Goal: Information Seeking & Learning: Check status

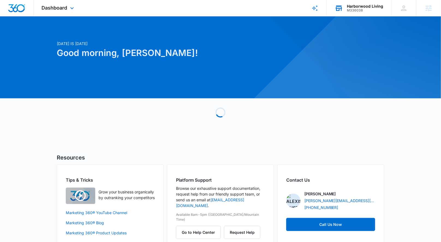
click at [365, 10] on div "M336038" at bounding box center [365, 10] width 36 height 4
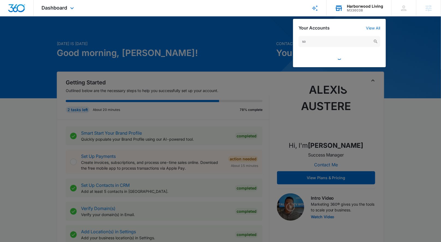
type input "s"
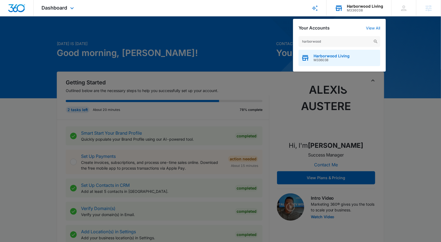
type input "harborwood"
click at [325, 59] on span "M336038" at bounding box center [332, 60] width 36 height 4
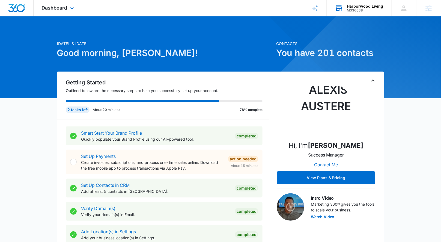
click at [68, 5] on div "Dashboard Apps Reputation Websites Forms CRM Email Social Payments POS Content …" at bounding box center [59, 8] width 50 height 16
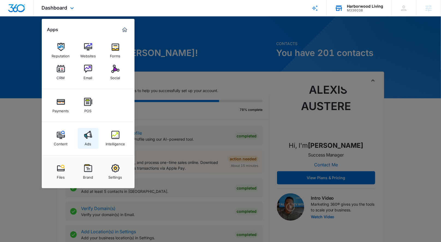
click at [87, 132] on img at bounding box center [88, 135] width 8 height 8
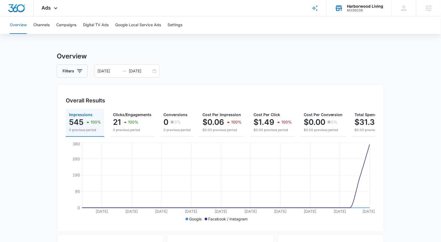
scroll to position [0, 26]
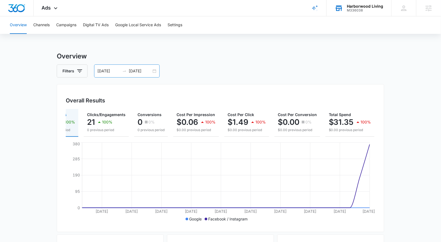
click at [151, 70] on div "09/01/2025 09/30/2025" at bounding box center [127, 70] width 66 height 13
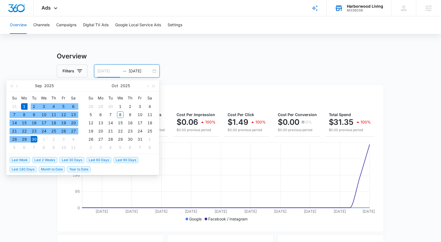
type input "09/01/2025"
click at [20, 104] on td "1" at bounding box center [24, 106] width 10 height 8
type input "10/08/2025"
click at [121, 115] on div "8" at bounding box center [120, 114] width 7 height 7
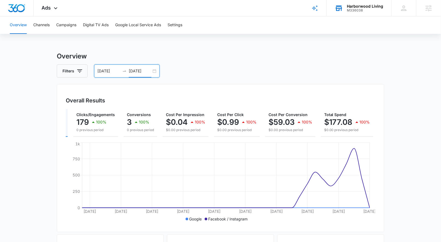
scroll to position [0, 0]
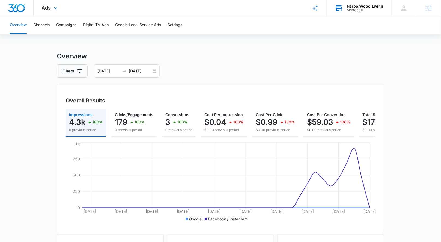
click at [51, 7] on div "Ads Apps Reputation Websites Forms CRM Email Social Payments POS Content Ads In…" at bounding box center [51, 8] width 34 height 16
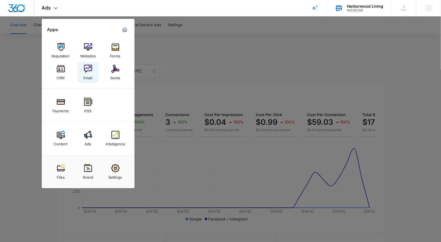
click at [87, 67] on img at bounding box center [88, 69] width 8 height 8
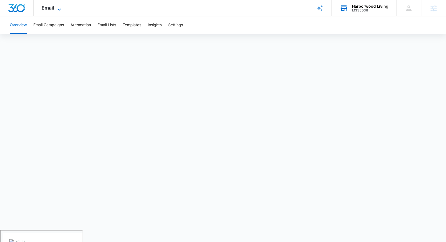
click at [56, 6] on icon at bounding box center [59, 9] width 7 height 7
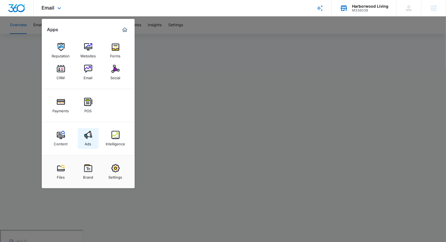
click at [93, 145] on link "Ads" at bounding box center [88, 138] width 21 height 21
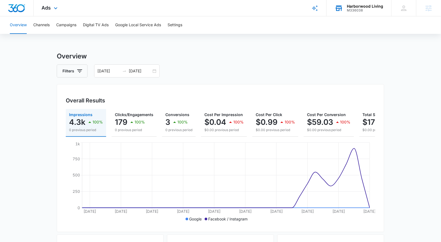
click at [52, 12] on div "Ads Apps Reputation Websites Forms CRM Email Social Payments POS Content Ads In…" at bounding box center [51, 8] width 34 height 16
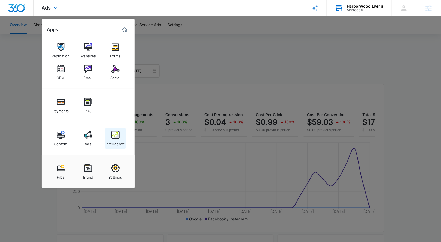
click at [115, 132] on div "Content Ads Intelligence" at bounding box center [88, 138] width 93 height 33
click at [113, 138] on link "Intelligence" at bounding box center [115, 138] width 21 height 21
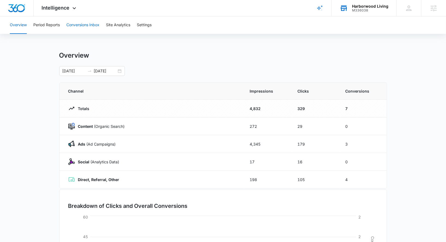
click at [81, 24] on button "Conversions Inbox" at bounding box center [82, 24] width 33 height 17
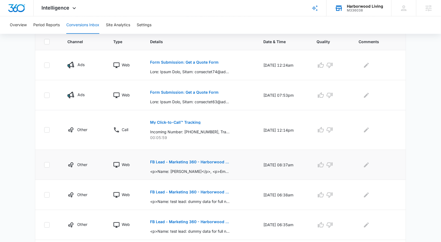
scroll to position [121, 0]
click at [177, 61] on p "Form Submission: Get a Quote Form" at bounding box center [184, 63] width 69 height 4
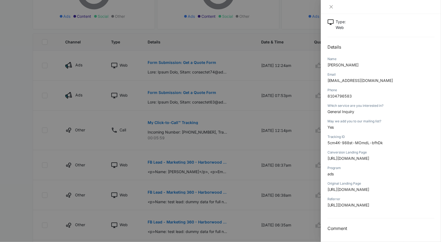
scroll to position [0, 0]
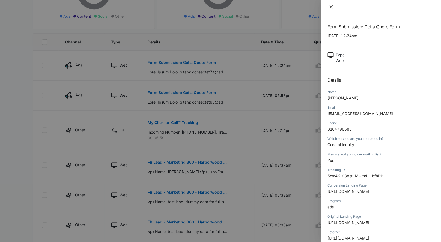
click at [328, 5] on div at bounding box center [381, 7] width 120 height 14
click at [329, 5] on button "Close" at bounding box center [332, 6] width 8 height 5
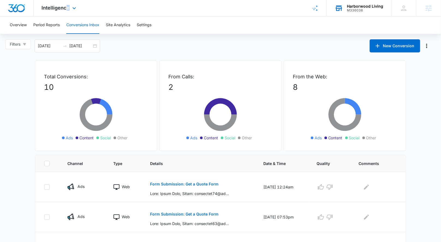
click at [66, 11] on div "Intelligence Apps Reputation Websites Forms CRM Email Social Payments POS Conte…" at bounding box center [60, 8] width 52 height 16
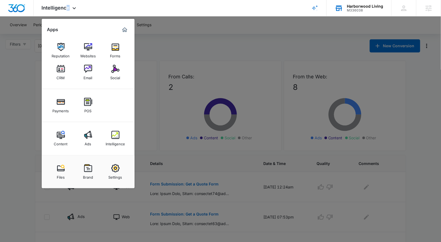
click at [282, 39] on div at bounding box center [220, 121] width 441 height 242
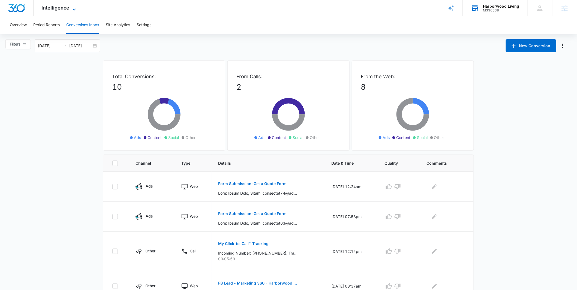
click at [75, 6] on icon at bounding box center [74, 9] width 7 height 7
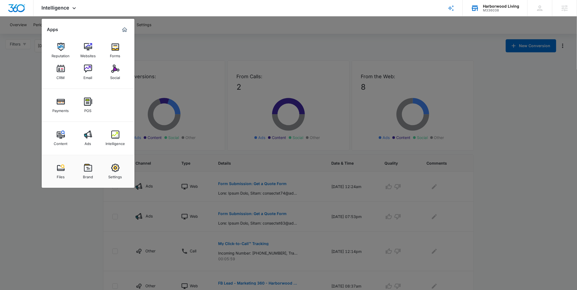
drag, startPoint x: 81, startPoint y: 140, endPoint x: 78, endPoint y: 137, distance: 4.8
click at [81, 140] on link "Ads" at bounding box center [88, 138] width 21 height 21
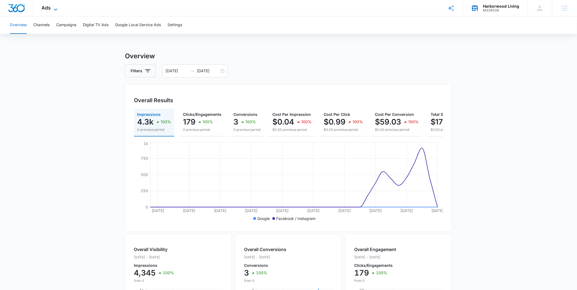
click at [54, 9] on icon at bounding box center [55, 9] width 7 height 7
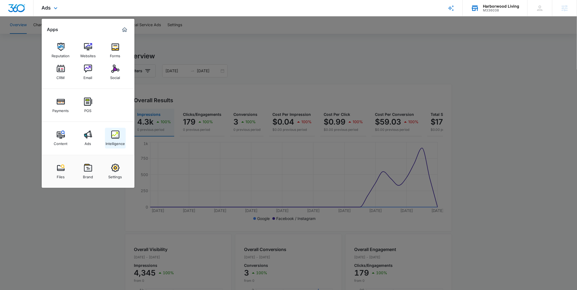
click at [114, 132] on img at bounding box center [115, 135] width 8 height 8
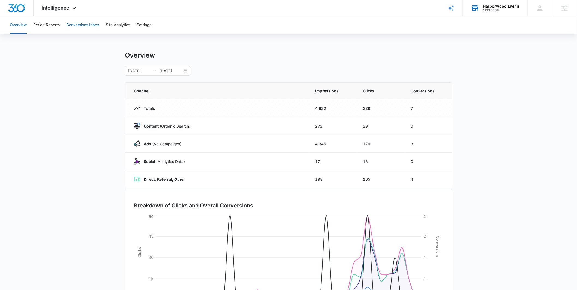
click at [89, 23] on button "Conversions Inbox" at bounding box center [82, 24] width 33 height 17
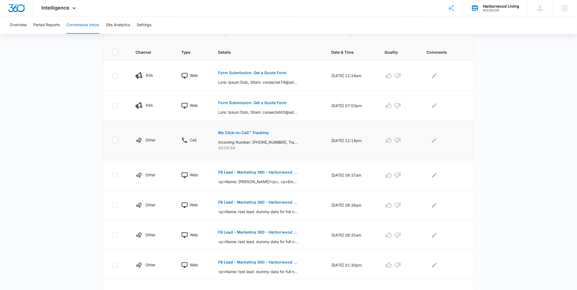
scroll to position [115, 0]
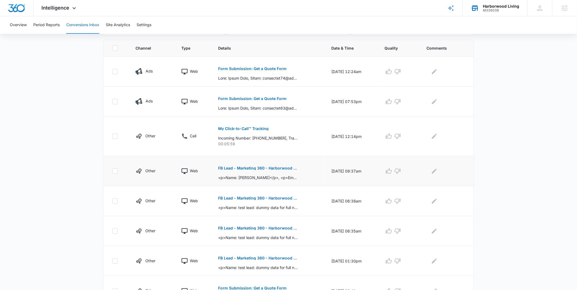
click at [251, 169] on p "FB Lead - Marketing 360 - Harborwood Living" at bounding box center [257, 168] width 79 height 4
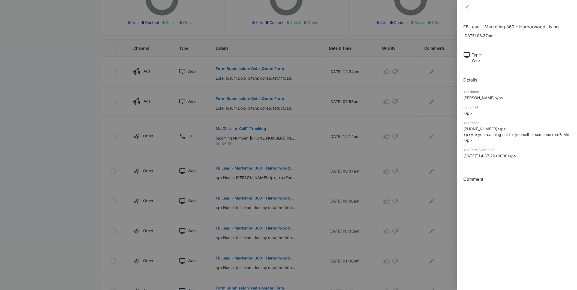
drag, startPoint x: 490, startPoint y: 99, endPoint x: 457, endPoint y: 102, distance: 32.6
click at [445, 102] on div "FB Lead - Marketing 360 - Harborwood Living 10/01/2025 at 08:37am Type : Web De…" at bounding box center [517, 152] width 120 height 276
click at [445, 139] on p "+19894449821</p> <p>Are you reaching out for yourself or someone else?: Me</p>" at bounding box center [517, 134] width 107 height 17
drag, startPoint x: 482, startPoint y: 138, endPoint x: 464, endPoint y: 135, distance: 18.3
click at [445, 134] on div "FB Lead - Marketing 360 - Harborwood Living 10/01/2025 at 08:37am Type : Web De…" at bounding box center [517, 152] width 120 height 276
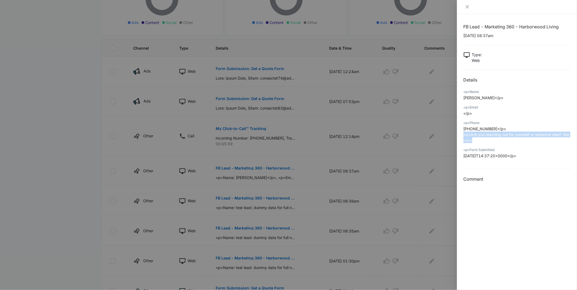
click at [445, 144] on div "<p>Phone +19894449821</p> <p>Are you reaching out for yourself or someone else?…" at bounding box center [517, 133] width 107 height 27
click at [55, 71] on div at bounding box center [288, 145] width 577 height 290
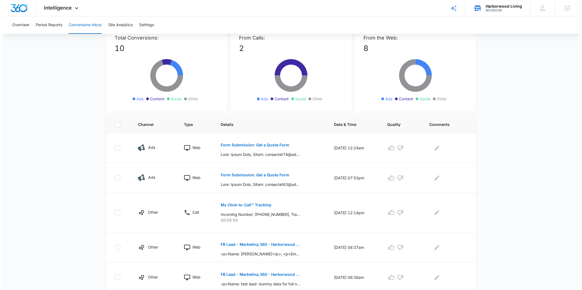
scroll to position [0, 0]
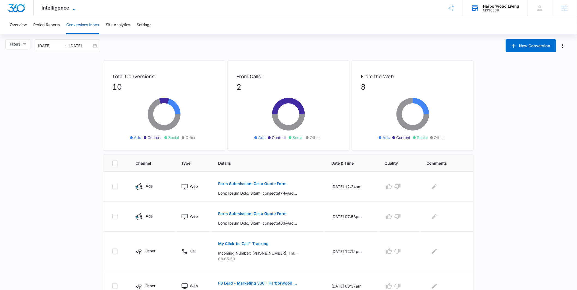
click at [64, 7] on span "Intelligence" at bounding box center [56, 8] width 28 height 6
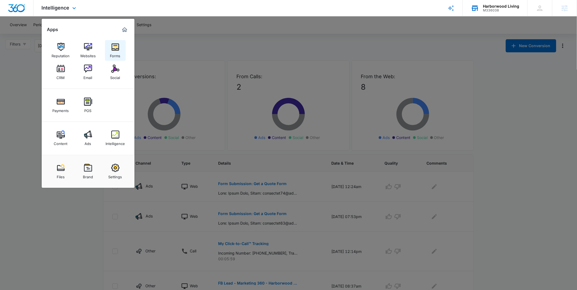
click at [115, 52] on div "Forms" at bounding box center [115, 54] width 10 height 7
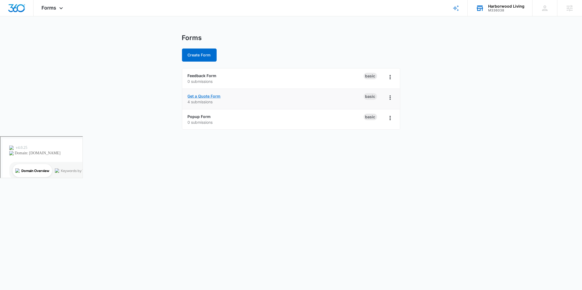
click at [202, 96] on link "Get a Quote Form" at bounding box center [204, 96] width 33 height 5
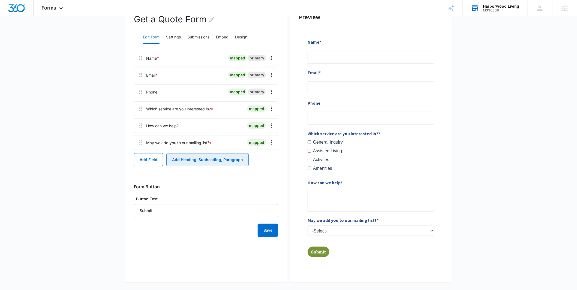
scroll to position [66, 0]
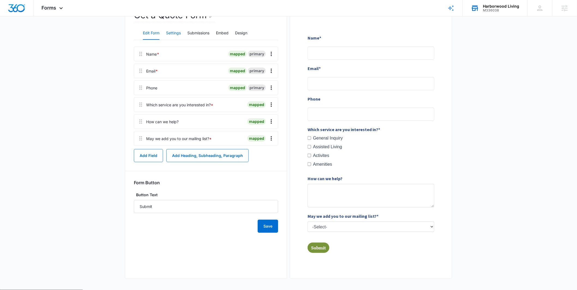
click at [176, 34] on button "Settings" at bounding box center [173, 33] width 15 height 13
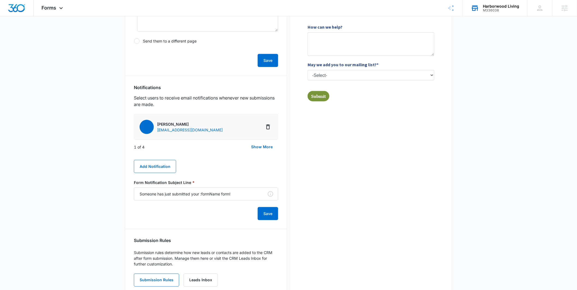
scroll to position [234, 0]
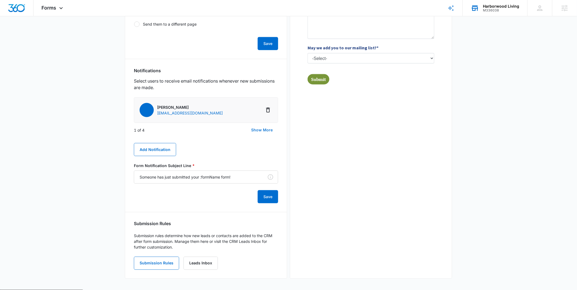
click at [253, 132] on button "Show More" at bounding box center [262, 130] width 32 height 13
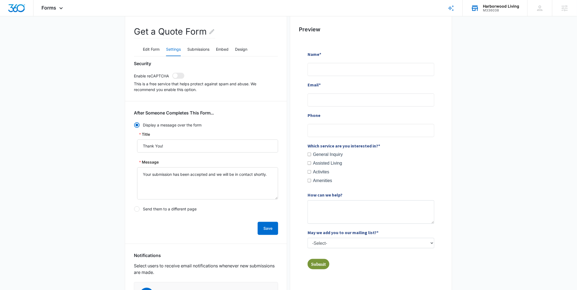
scroll to position [27, 0]
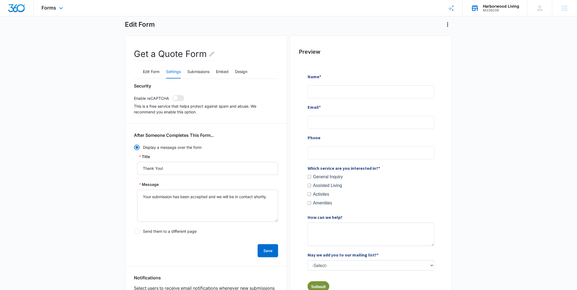
click at [50, 11] on div "Forms Apps Reputation Websites Forms CRM Email Social Payments POS Content Ads …" at bounding box center [53, 8] width 39 height 16
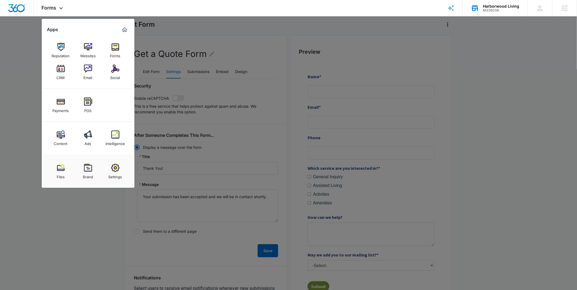
drag, startPoint x: 70, startPoint y: 216, endPoint x: 80, endPoint y: 216, distance: 10.7
click at [69, 217] on div at bounding box center [288, 145] width 577 height 290
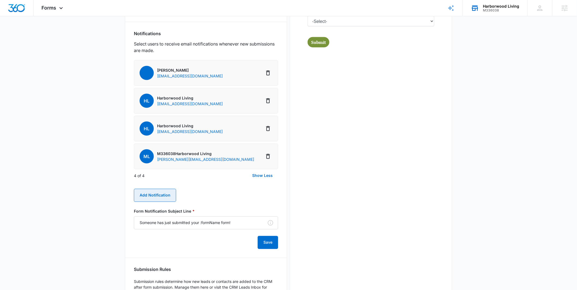
scroll to position [265, 0]
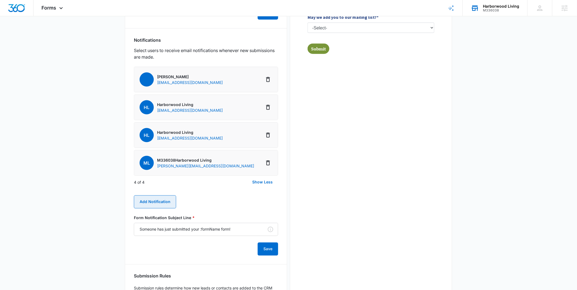
click at [154, 204] on button "Add Notification" at bounding box center [155, 202] width 42 height 13
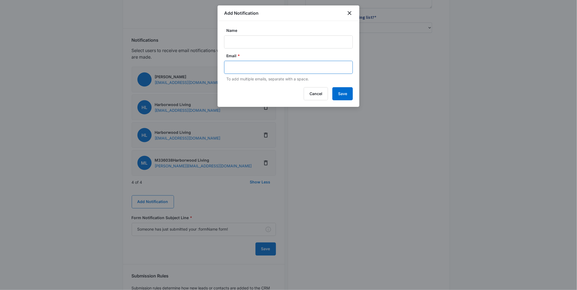
drag, startPoint x: 252, startPoint y: 68, endPoint x: 252, endPoint y: 71, distance: 3.0
click at [252, 69] on input "text" at bounding box center [289, 67] width 118 height 8
type input "info@harborwoodliving.com"
click at [268, 48] on input "Name" at bounding box center [288, 41] width 129 height 13
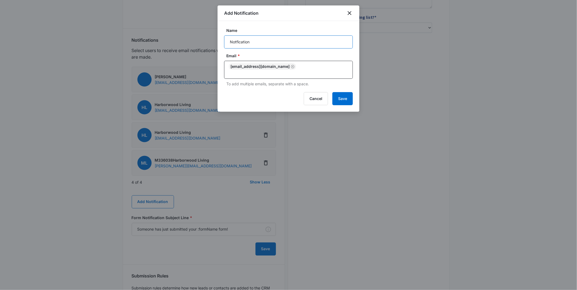
type input "Notfication"
click at [342, 96] on button "Save" at bounding box center [343, 98] width 20 height 13
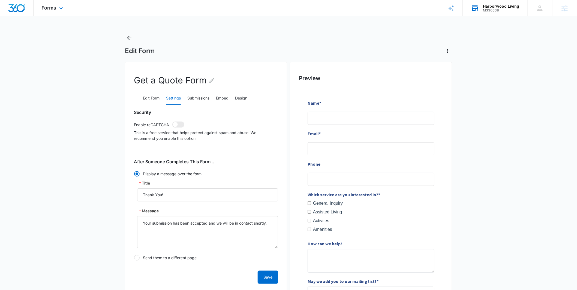
scroll to position [0, 0]
click at [63, 10] on icon at bounding box center [61, 9] width 7 height 7
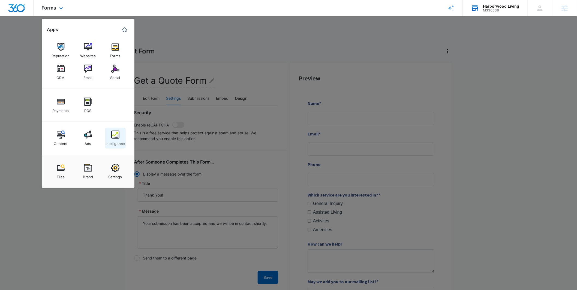
click at [116, 135] on img at bounding box center [115, 135] width 8 height 8
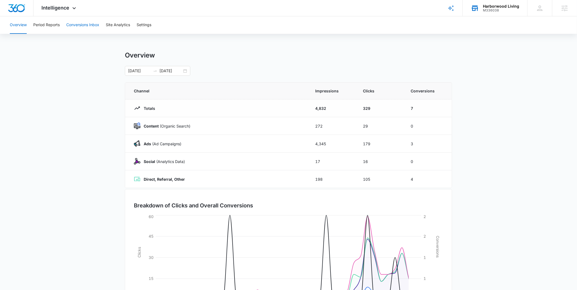
click at [85, 28] on button "Conversions Inbox" at bounding box center [82, 24] width 33 height 17
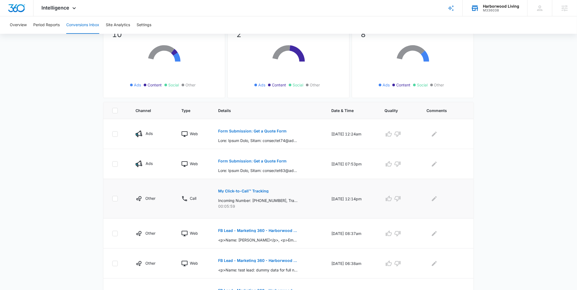
scroll to position [55, 0]
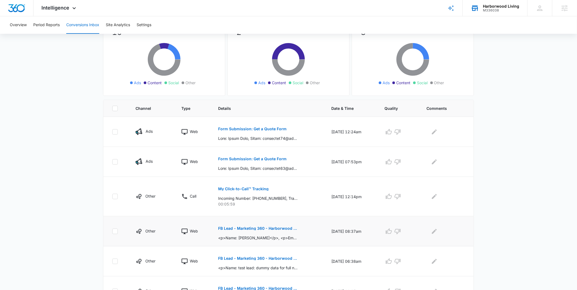
click at [240, 229] on p "FB Lead - Marketing 360 - Harborwood Living" at bounding box center [257, 229] width 79 height 4
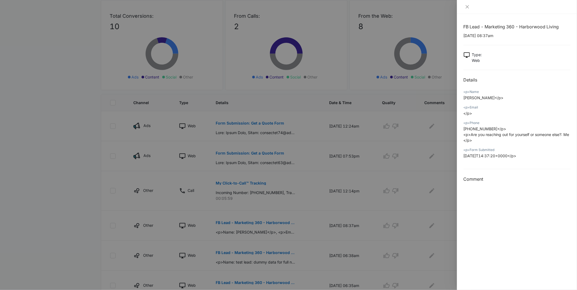
scroll to position [67, 0]
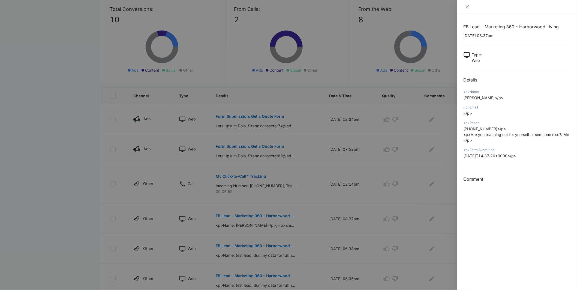
click at [331, 201] on div at bounding box center [288, 145] width 577 height 290
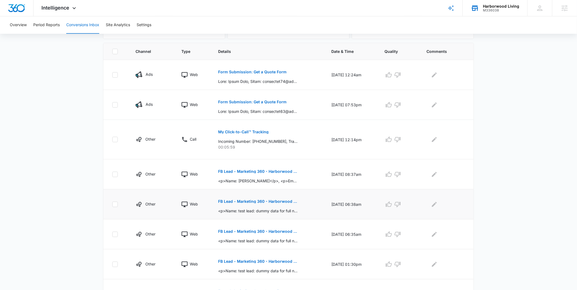
scroll to position [116, 0]
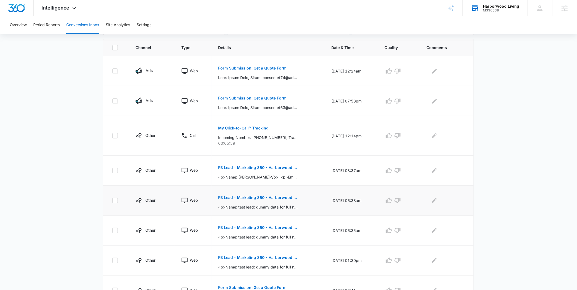
click at [265, 197] on p "FB Lead - Marketing 360 - Harborwood Living" at bounding box center [257, 198] width 79 height 4
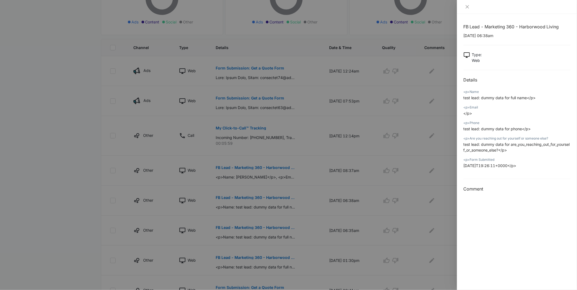
drag, startPoint x: 553, startPoint y: 167, endPoint x: 467, endPoint y: 94, distance: 112.5
click at [445, 93] on div "FB Lead - Marketing 360 - Harborwood Living 10/01/2025 at 06:38am Type : Web De…" at bounding box center [517, 107] width 107 height 169
click at [445, 96] on span "test lead: dummy data for full name</p>" at bounding box center [500, 98] width 72 height 5
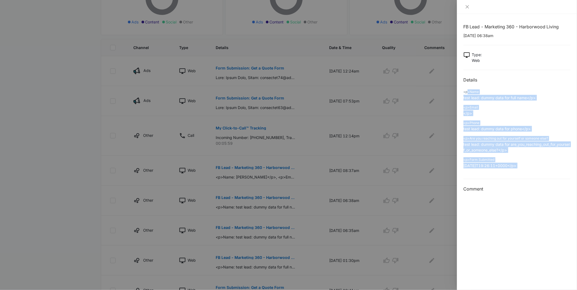
drag, startPoint x: 468, startPoint y: 95, endPoint x: 530, endPoint y: 173, distance: 100.0
click at [445, 173] on div "FB Lead - Marketing 360 - Harborwood Living 10/01/2025 at 06:38am Type : Web De…" at bounding box center [517, 107] width 107 height 169
click at [445, 178] on div "FB Lead - Marketing 360 - Harborwood Living 10/01/2025 at 06:38am Type : Web De…" at bounding box center [517, 107] width 107 height 169
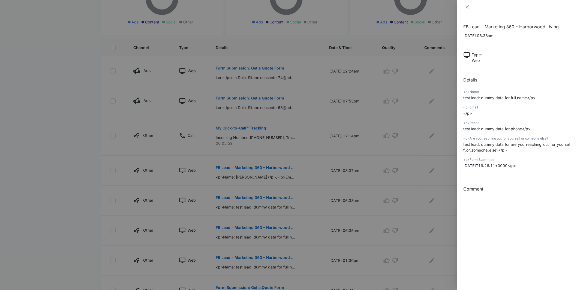
click at [62, 158] on div at bounding box center [288, 145] width 577 height 290
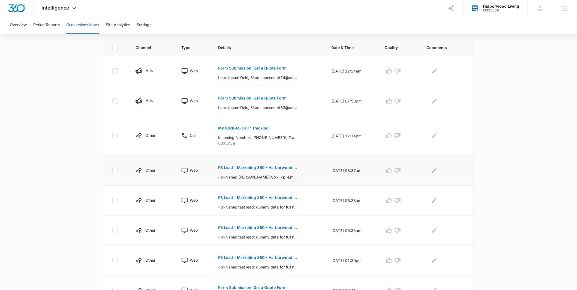
click at [254, 170] on button "FB Lead - Marketing 360 - Harborwood Living" at bounding box center [257, 167] width 79 height 13
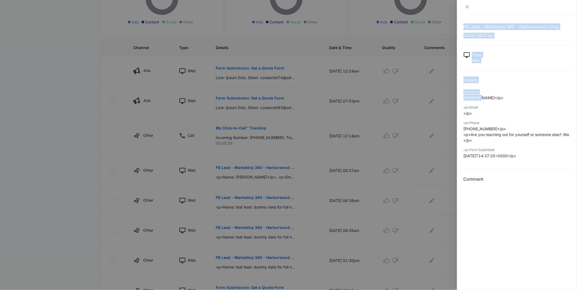
drag, startPoint x: 482, startPoint y: 97, endPoint x: 461, endPoint y: 102, distance: 21.9
click at [445, 99] on div "FB Lead - Marketing 360 - Harborwood Living 10/01/2025 at 08:37am Type : Web De…" at bounding box center [288, 145] width 577 height 290
click at [445, 129] on p "+19894449821</p> <p>Are you reaching out for yourself or someone else?: Me</p>" at bounding box center [517, 134] width 107 height 17
drag, startPoint x: 493, startPoint y: 127, endPoint x: 463, endPoint y: 130, distance: 30.5
click at [445, 130] on div "FB Lead - Marketing 360 - Harborwood Living 10/01/2025 at 08:37am Type : Web De…" at bounding box center [517, 152] width 120 height 276
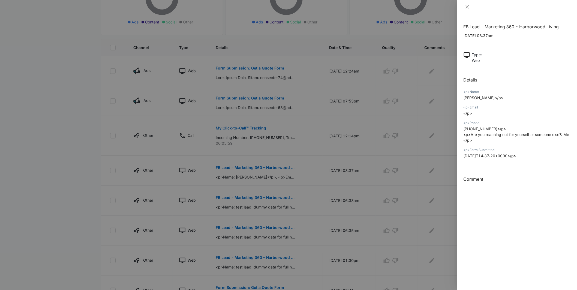
click at [96, 112] on div at bounding box center [288, 145] width 577 height 290
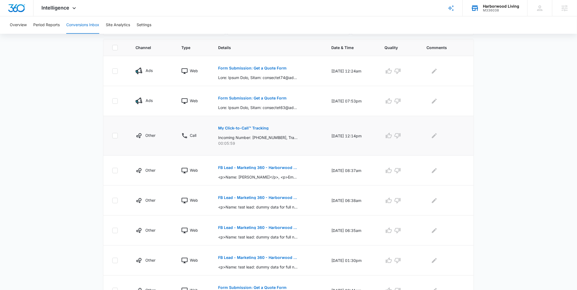
click at [255, 127] on p "My Click-to-Call™ Tracking" at bounding box center [243, 128] width 50 height 4
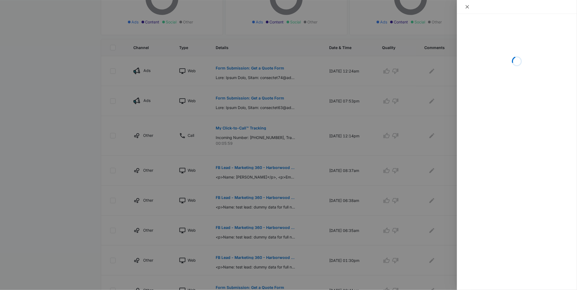
click at [445, 4] on button "Close" at bounding box center [468, 6] width 8 height 5
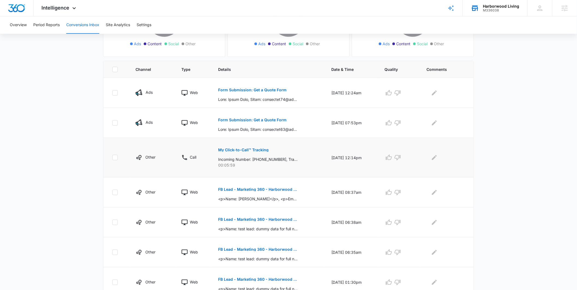
scroll to position [98, 0]
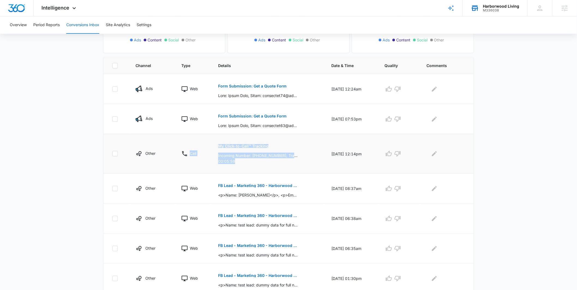
drag, startPoint x: 242, startPoint y: 159, endPoint x: 199, endPoint y: 146, distance: 45.0
click at [199, 146] on tr "Other Call My Click-to-Call™ Tracking Incoming Number: +19894500319, Tracking N…" at bounding box center [288, 154] width 371 height 40
drag, startPoint x: 63, startPoint y: 134, endPoint x: 69, endPoint y: 134, distance: 6.3
click at [63, 134] on main "Filters 09/08/2025 10/08/2025 New Conversion Total Conversions: 10 Ads Content …" at bounding box center [288, 174] width 577 height 464
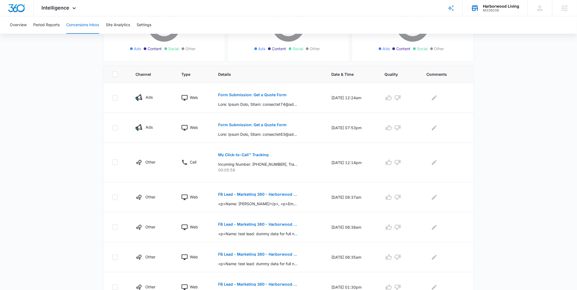
scroll to position [0, 0]
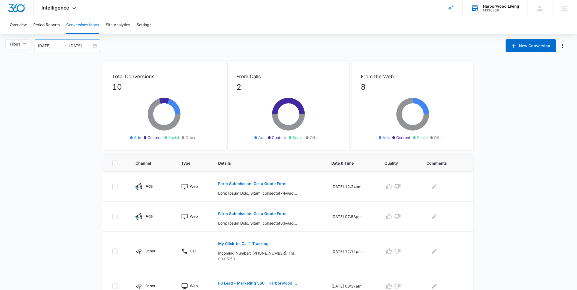
click at [97, 45] on div "09/08/2025 10/08/2025" at bounding box center [68, 45] width 66 height 13
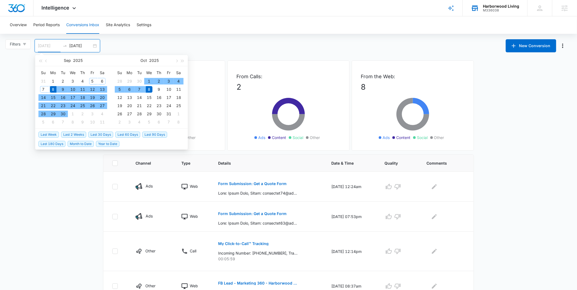
type input "09/08/2025"
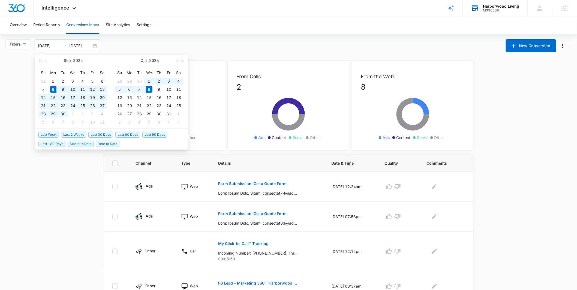
click at [208, 51] on div "Filters 09/08/2025 10/08/2025 New Conversion Sep 2025 Su Mo Tu We Th Fr Sa 31 1…" at bounding box center [288, 45] width 577 height 13
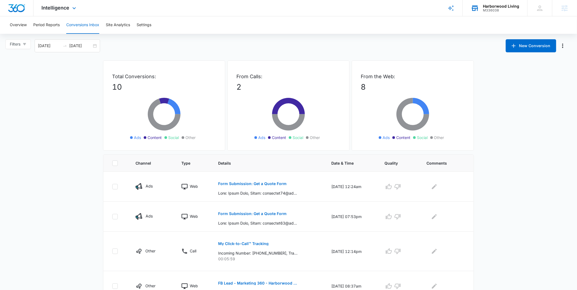
click at [44, 13] on div "Intelligence Apps Reputation Websites Forms CRM Email Social Payments POS Conte…" at bounding box center [60, 8] width 52 height 16
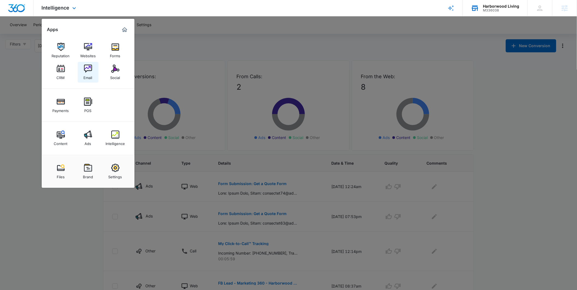
click at [85, 70] on img at bounding box center [88, 69] width 8 height 8
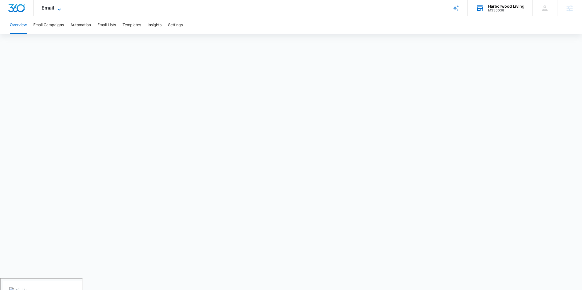
click at [61, 9] on icon at bounding box center [59, 9] width 7 height 7
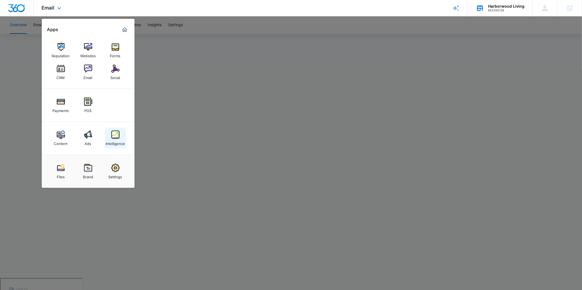
click at [111, 139] on div "Intelligence" at bounding box center [115, 142] width 19 height 7
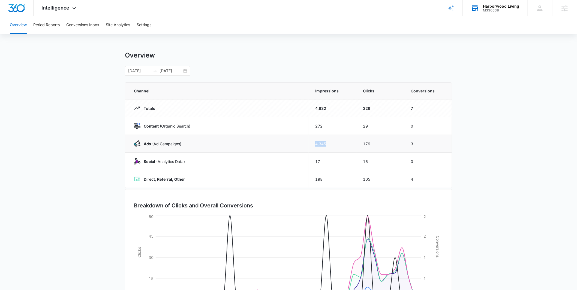
drag, startPoint x: 313, startPoint y: 142, endPoint x: 348, endPoint y: 142, distance: 34.9
click at [348, 142] on td "4,345" at bounding box center [333, 144] width 48 height 18
click at [306, 121] on td "Content (Organic Search)" at bounding box center [217, 126] width 184 height 18
drag, startPoint x: 306, startPoint y: 111, endPoint x: 332, endPoint y: 109, distance: 26.3
click at [332, 109] on tr "Totals 4,832 329 7" at bounding box center [288, 109] width 327 height 18
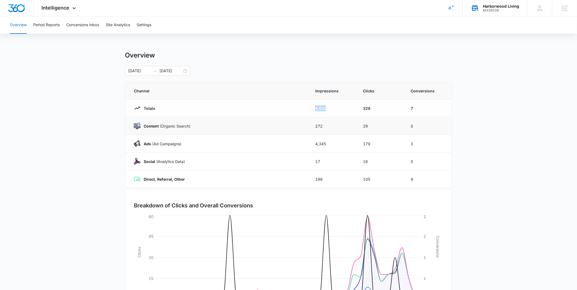
click at [297, 123] on div "Content (Organic Search)" at bounding box center [218, 126] width 168 height 7
drag, startPoint x: 308, startPoint y: 137, endPoint x: 334, endPoint y: 141, distance: 26.4
click at [334, 141] on tr "Ads (Ad Campaigns) 4,345 179 3" at bounding box center [288, 144] width 327 height 18
drag, startPoint x: 311, startPoint y: 127, endPoint x: 384, endPoint y: 127, distance: 72.6
click at [384, 127] on tr "Content (Organic Search) 272 29 0" at bounding box center [288, 126] width 327 height 18
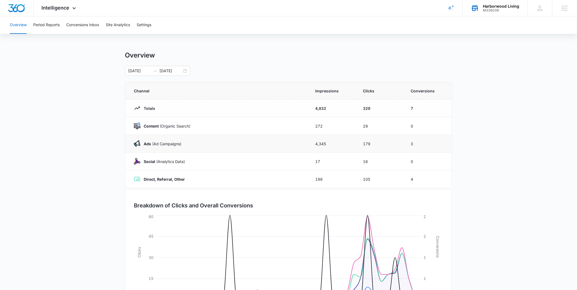
click at [356, 142] on td "4,345" at bounding box center [333, 144] width 48 height 18
drag, startPoint x: 381, startPoint y: 141, endPoint x: 367, endPoint y: 135, distance: 15.3
click at [397, 141] on td "179" at bounding box center [381, 144] width 48 height 18
click at [356, 132] on td "272" at bounding box center [333, 126] width 48 height 18
drag, startPoint x: 354, startPoint y: 128, endPoint x: 378, endPoint y: 128, distance: 24.0
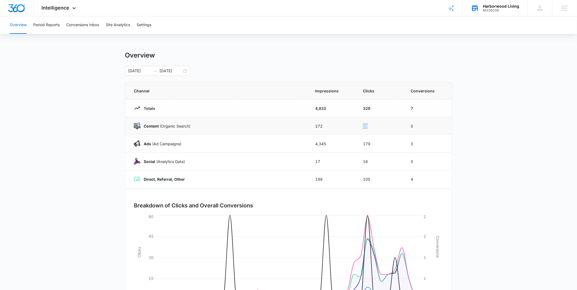
click at [378, 128] on tr "Content (Organic Search) 272 29 0" at bounding box center [288, 126] width 327 height 18
drag, startPoint x: 348, startPoint y: 127, endPoint x: 359, endPoint y: 127, distance: 10.4
click at [349, 127] on td "272" at bounding box center [333, 126] width 48 height 18
drag, startPoint x: 370, startPoint y: 127, endPoint x: 383, endPoint y: 128, distance: 12.3
click at [383, 128] on td "29" at bounding box center [381, 126] width 48 height 18
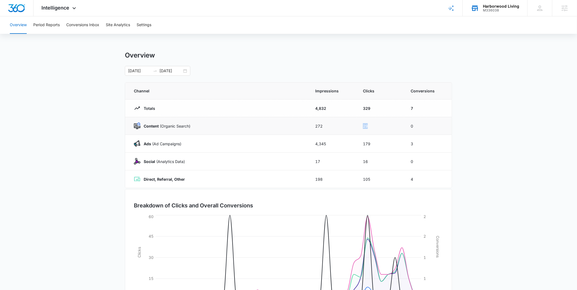
click at [371, 134] on td "29" at bounding box center [381, 126] width 48 height 18
drag, startPoint x: 364, startPoint y: 127, endPoint x: 379, endPoint y: 126, distance: 14.2
click at [380, 127] on td "29" at bounding box center [381, 126] width 48 height 18
drag, startPoint x: 348, startPoint y: 124, endPoint x: 358, endPoint y: 121, distance: 10.1
click at [348, 124] on td "272" at bounding box center [333, 126] width 48 height 18
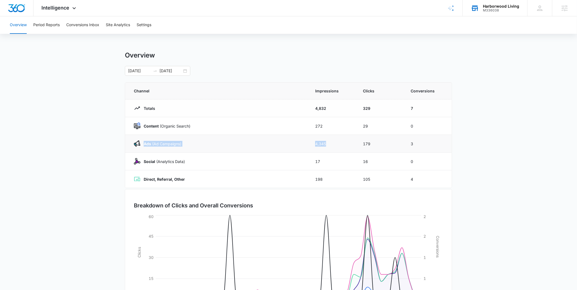
drag, startPoint x: 306, startPoint y: 142, endPoint x: 329, endPoint y: 146, distance: 23.3
click at [329, 146] on tr "Ads (Ad Campaigns) 4,345 179 3" at bounding box center [288, 144] width 327 height 18
click at [306, 145] on td "Ads (Ad Campaigns)" at bounding box center [217, 144] width 184 height 18
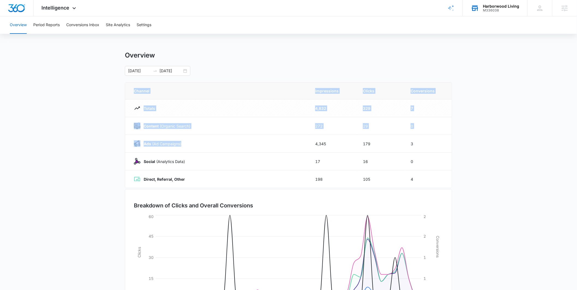
drag, startPoint x: 307, startPoint y: 145, endPoint x: 476, endPoint y: 141, distance: 169.0
click at [445, 143] on main "Overview 09/01/2025 10/08/2025 Channel Impressions Clicks Conversions Totals 4,…" at bounding box center [288, 194] width 577 height 287
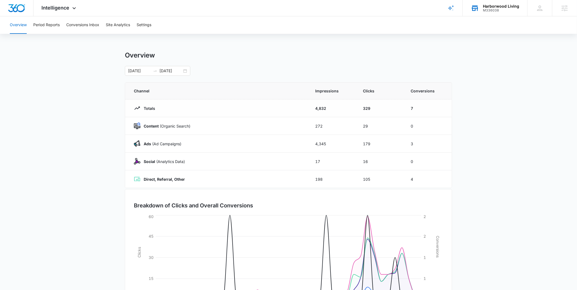
click at [445, 139] on main "Overview 09/01/2025 10/08/2025 Channel Impressions Clicks Conversions Totals 4,…" at bounding box center [288, 194] width 577 height 287
drag, startPoint x: 305, startPoint y: 144, endPoint x: 451, endPoint y: 140, distance: 145.5
click at [444, 140] on tr "Ads (Ad Campaigns) 4,345 179 3" at bounding box center [288, 144] width 327 height 18
drag, startPoint x: 361, startPoint y: 166, endPoint x: 347, endPoint y: 170, distance: 15.0
click at [361, 166] on td "16" at bounding box center [381, 162] width 48 height 18
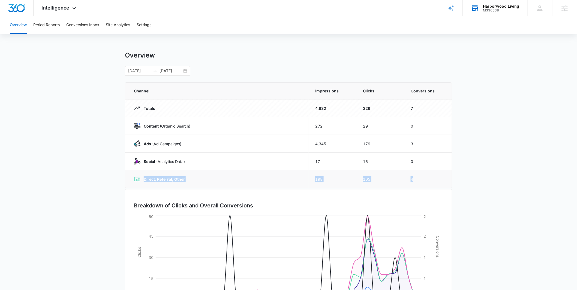
drag, startPoint x: 306, startPoint y: 177, endPoint x: 417, endPoint y: 183, distance: 110.7
click at [417, 183] on tr "Direct, Referral, Other 198 105 4" at bounding box center [288, 180] width 327 height 18
click at [445, 151] on main "Overview 09/01/2025 10/08/2025 Channel Impressions Clicks Conversions Totals 4,…" at bounding box center [288, 194] width 577 height 287
drag, startPoint x: 437, startPoint y: 185, endPoint x: 446, endPoint y: 183, distance: 9.2
click at [445, 184] on td "4" at bounding box center [428, 180] width 48 height 18
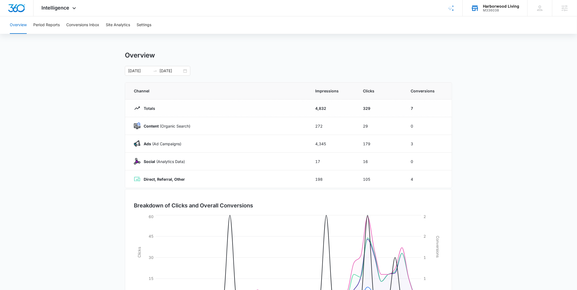
click at [445, 173] on main "Overview 09/01/2025 10/08/2025 Channel Impressions Clicks Conversions Totals 4,…" at bounding box center [288, 194] width 577 height 287
click at [50, 10] on span "Intelligence" at bounding box center [56, 8] width 28 height 6
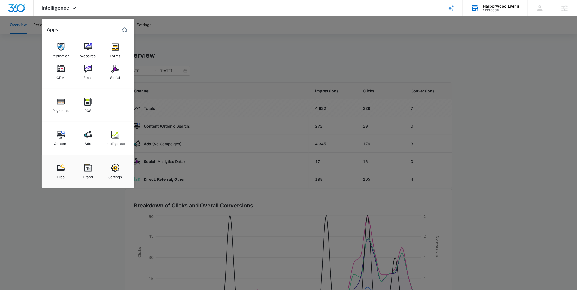
click at [198, 54] on div at bounding box center [288, 145] width 577 height 290
